Goal: Transaction & Acquisition: Purchase product/service

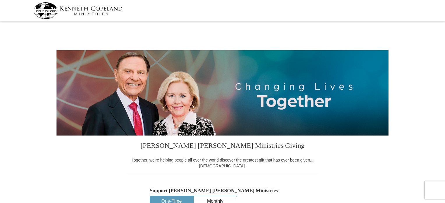
select select "GA"
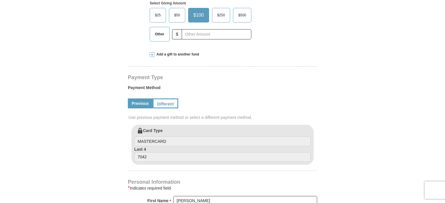
scroll to position [204, 0]
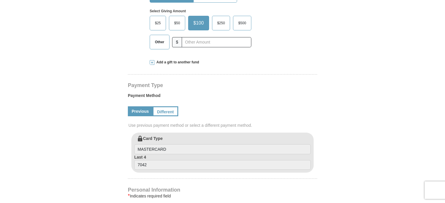
click at [175, 24] on span "$50" at bounding box center [177, 23] width 12 height 9
click at [0, 0] on input "$50" at bounding box center [0, 0] width 0 height 0
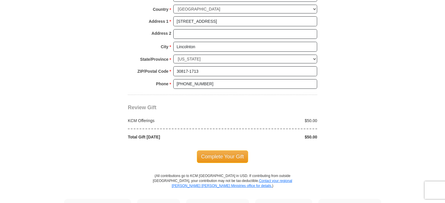
scroll to position [466, 0]
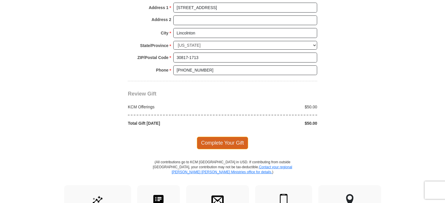
click at [230, 138] on span "Complete Your Gift" at bounding box center [223, 142] width 52 height 12
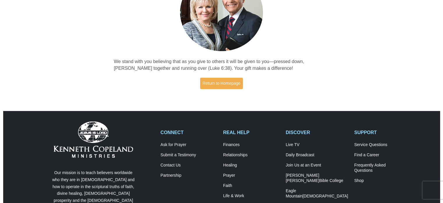
scroll to position [117, 0]
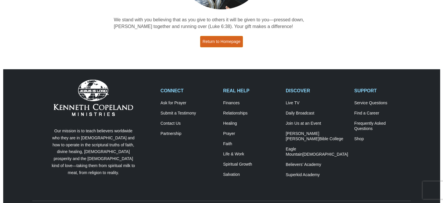
click at [227, 40] on link "Return to Homepage" at bounding box center [221, 41] width 43 height 11
